Goal: Task Accomplishment & Management: Use online tool/utility

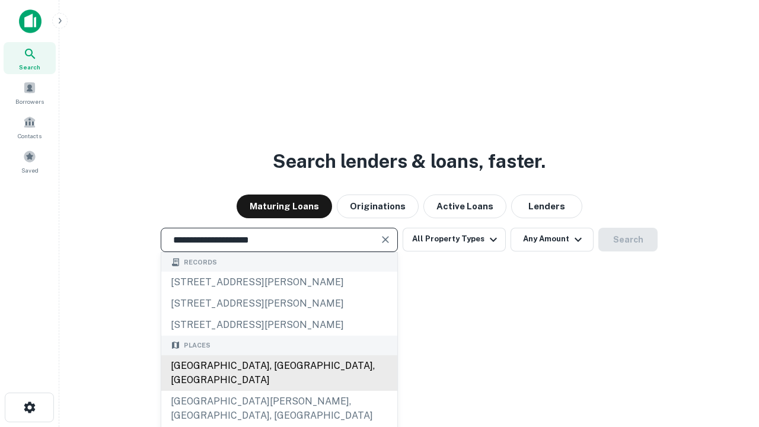
click at [279, 391] on div "Santa Monica, CA, USA" at bounding box center [279, 373] width 236 height 36
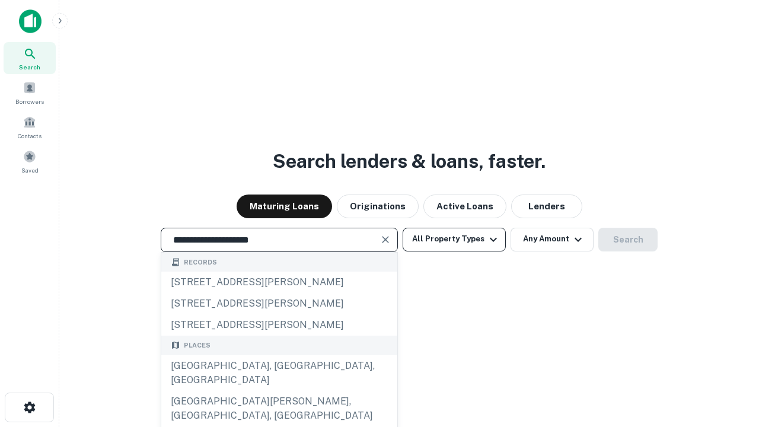
type input "**********"
click at [454, 239] on button "All Property Types" at bounding box center [454, 240] width 103 height 24
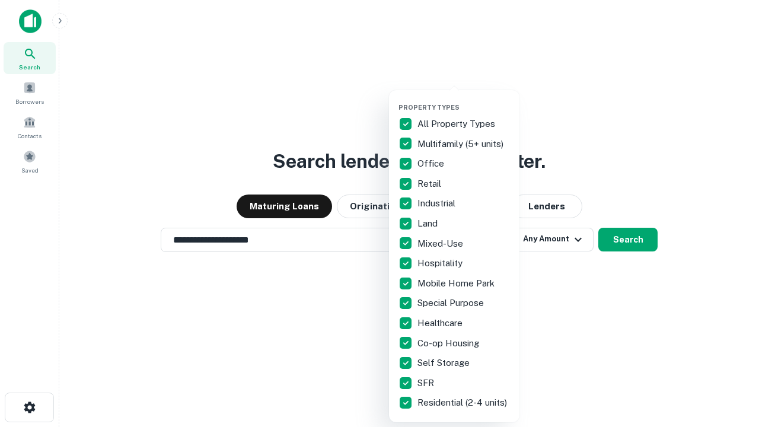
click at [464, 100] on button "button" at bounding box center [464, 100] width 131 height 1
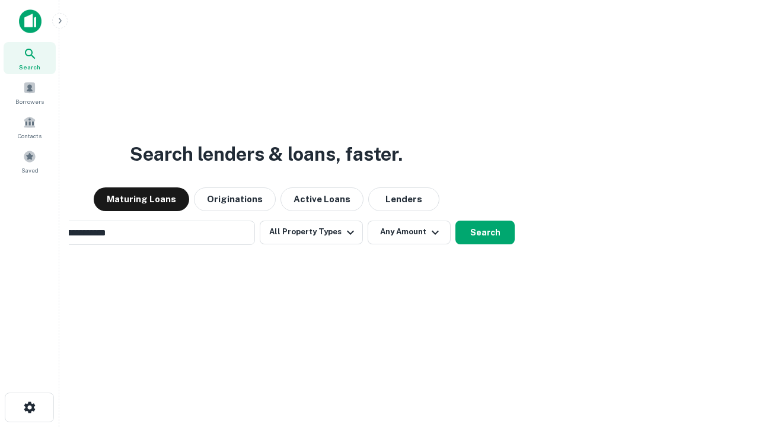
scroll to position [18, 0]
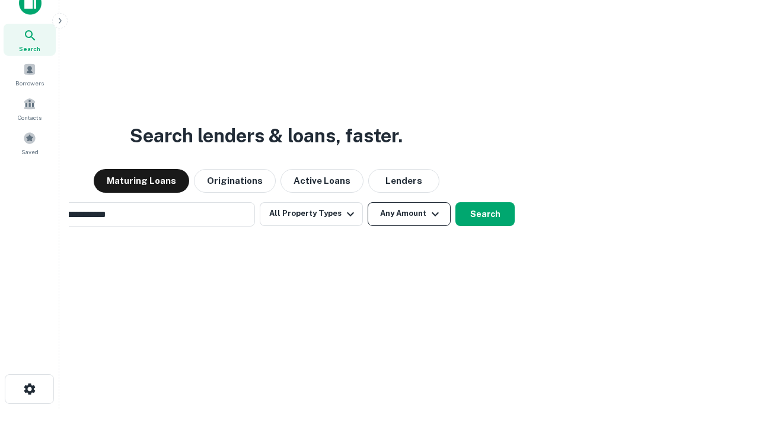
click at [368, 202] on button "Any Amount" at bounding box center [409, 214] width 83 height 24
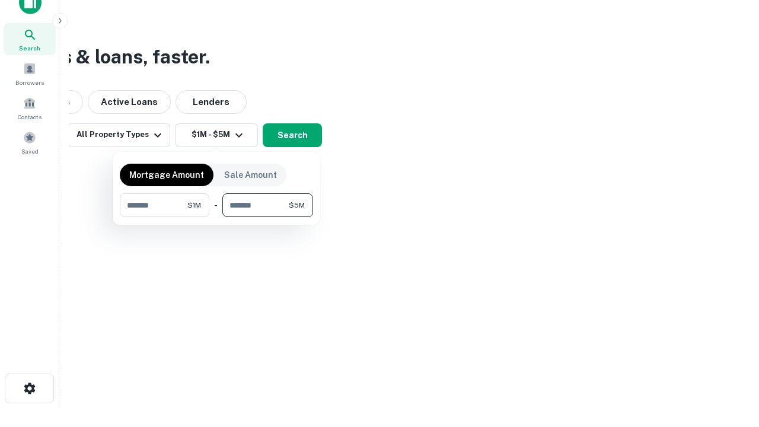
type input "*******"
click at [217, 217] on button "button" at bounding box center [216, 217] width 193 height 1
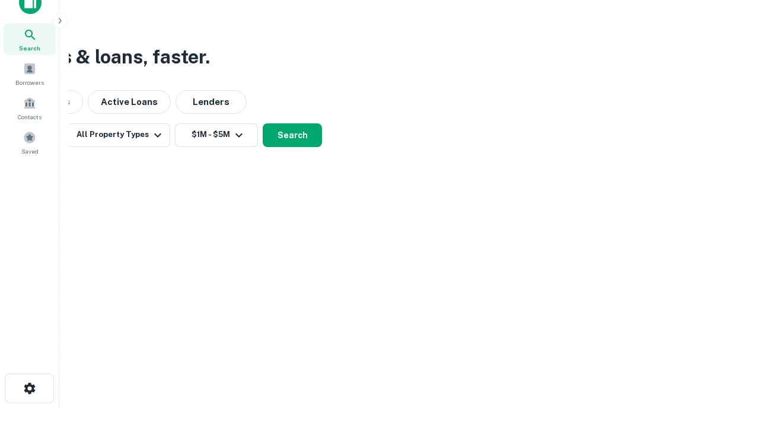
scroll to position [18, 0]
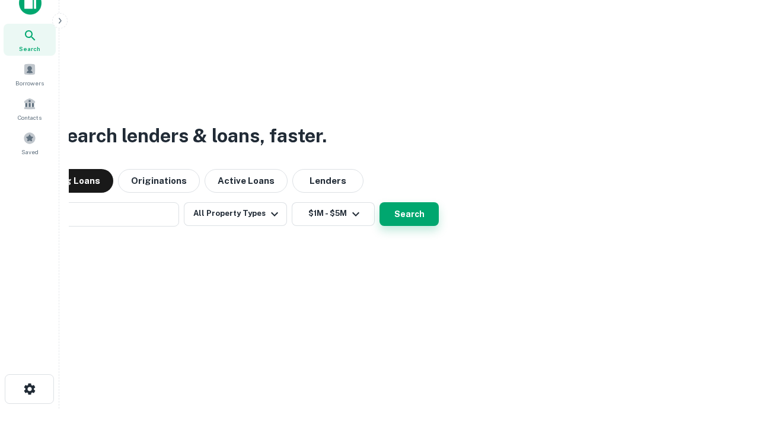
click at [380, 202] on button "Search" at bounding box center [409, 214] width 59 height 24
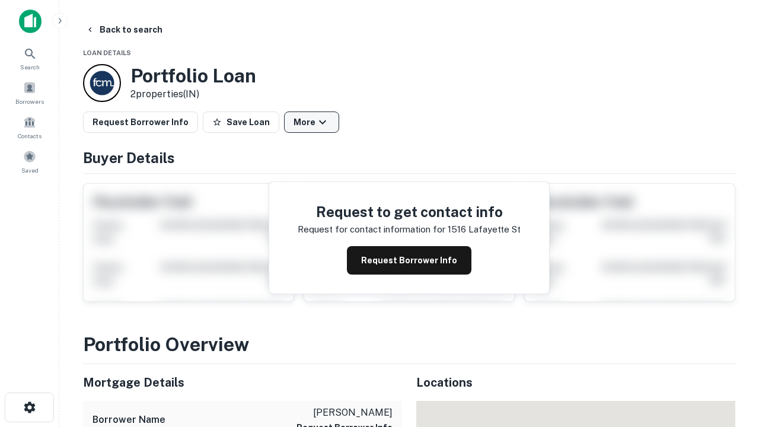
click at [311, 122] on button "More" at bounding box center [311, 122] width 55 height 21
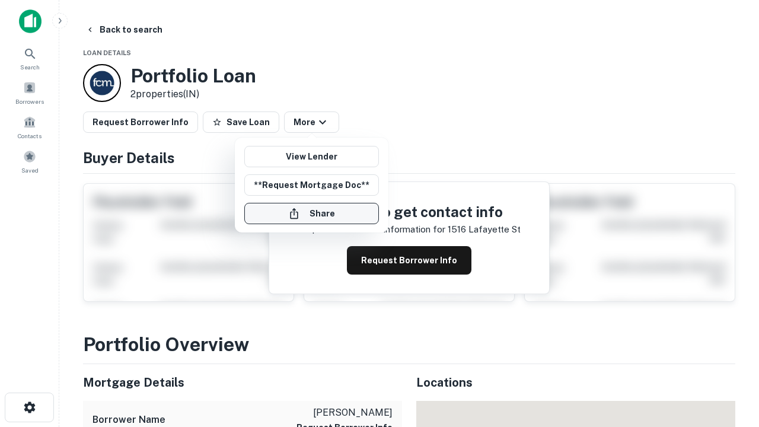
click at [311, 214] on button "Share" at bounding box center [311, 213] width 135 height 21
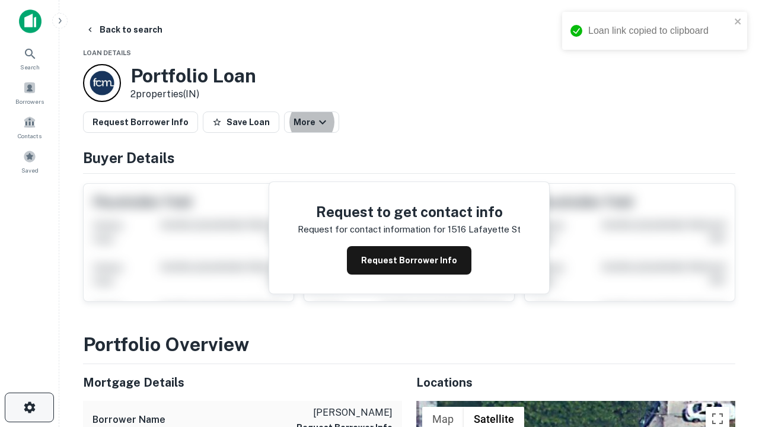
click at [29, 408] on icon "button" at bounding box center [30, 407] width 14 height 14
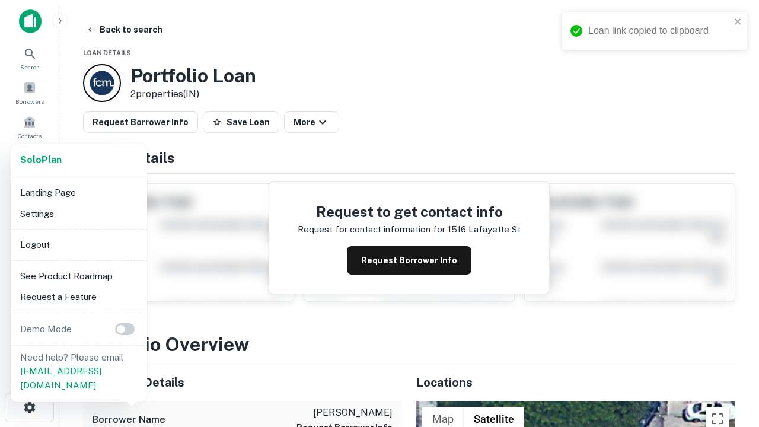
click at [78, 244] on li "Logout" at bounding box center [78, 244] width 127 height 21
